Goal: Task Accomplishment & Management: Complete application form

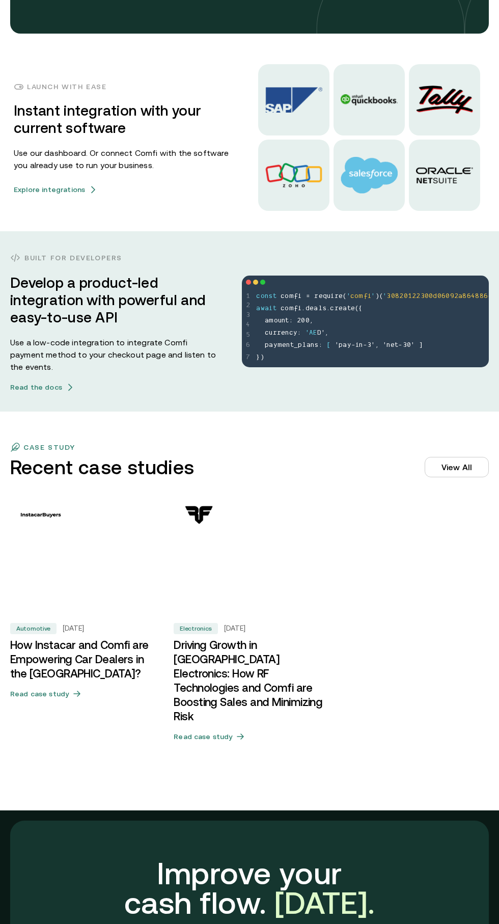
scroll to position [2381, 0]
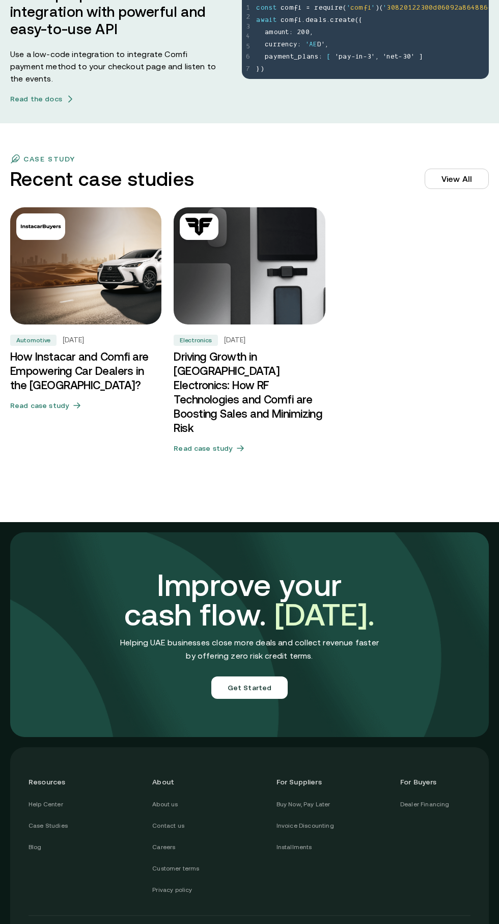
click at [266, 677] on button "Get Started" at bounding box center [249, 688] width 77 height 22
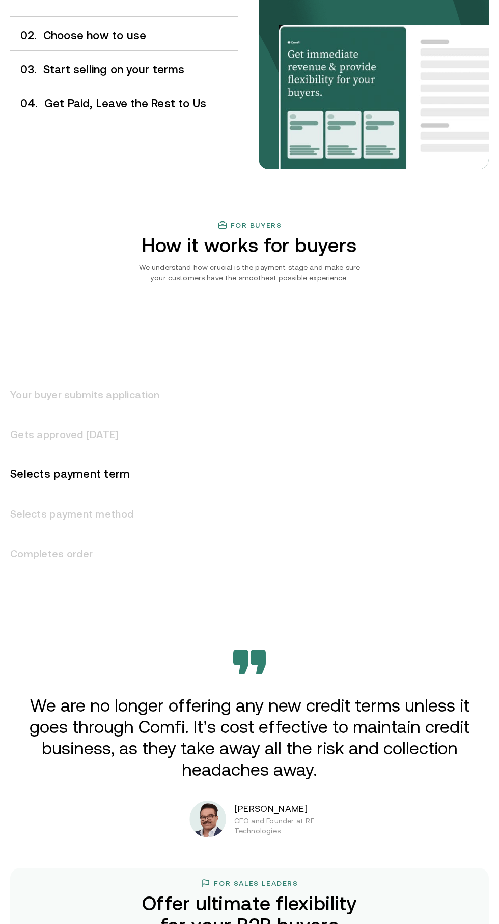
scroll to position [812, 0]
